Goal: Obtain resource: Download file/media

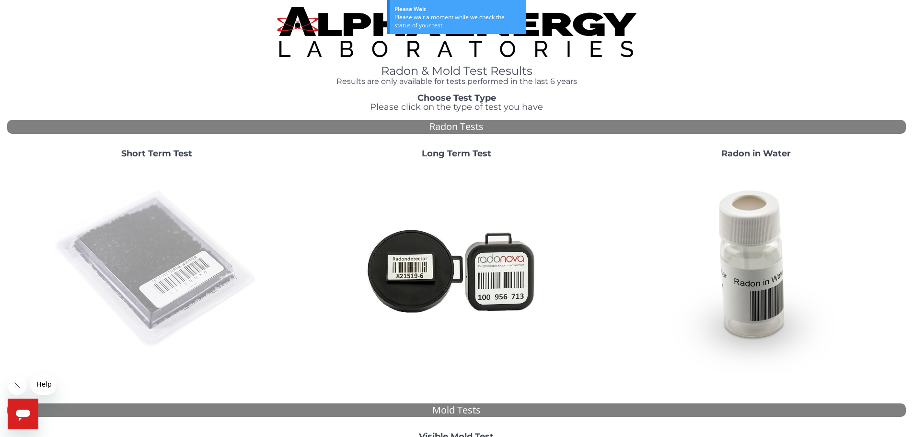
click at [123, 228] on img at bounding box center [157, 269] width 206 height 206
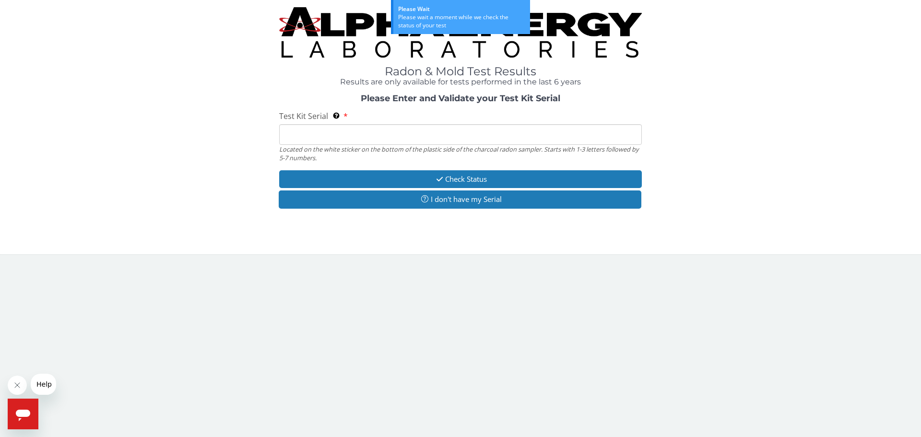
click at [497, 135] on input "Test Kit Serial Located on the white sticker on the bottom of the plastic side …" at bounding box center [460, 134] width 363 height 21
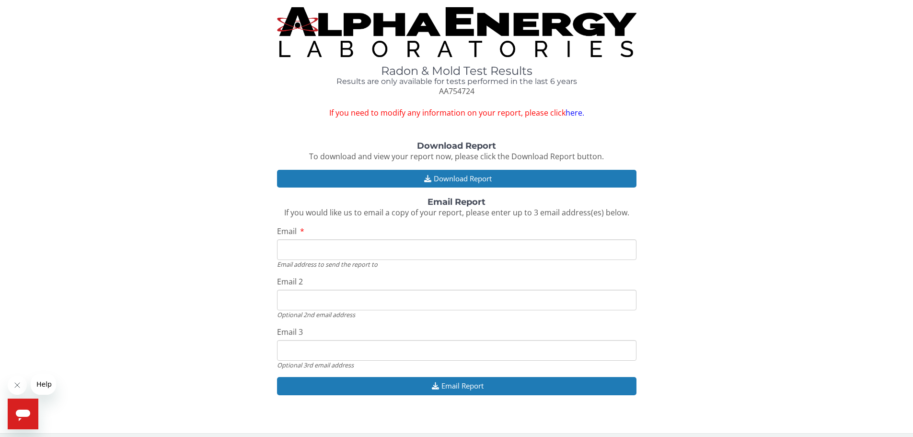
click at [574, 108] on link "here." at bounding box center [575, 112] width 19 height 11
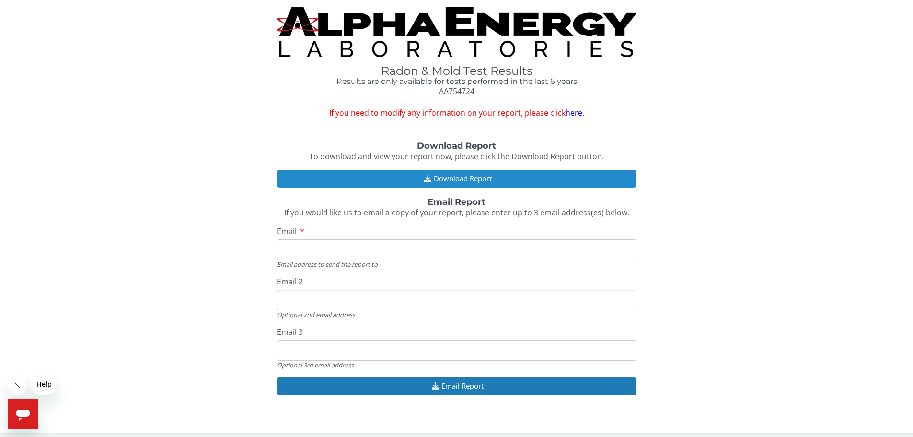
click at [455, 179] on button "Download Report" at bounding box center [457, 179] width 360 height 18
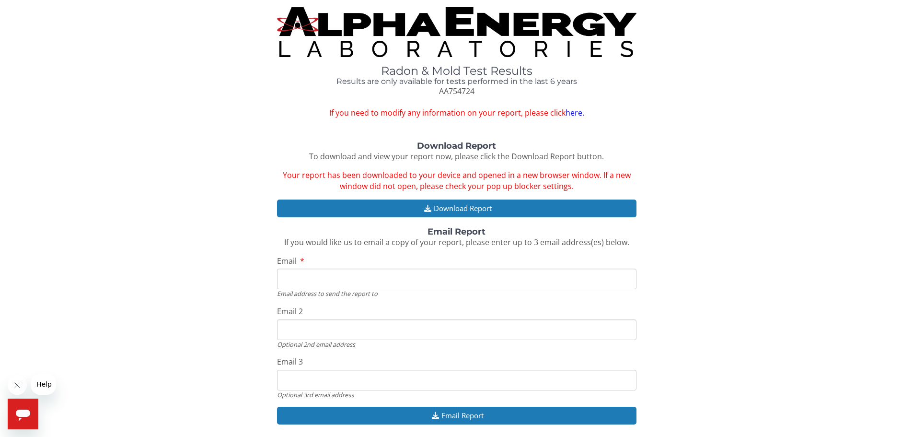
click at [577, 115] on link "here." at bounding box center [575, 112] width 19 height 11
click at [577, 114] on link "here." at bounding box center [575, 112] width 19 height 11
